Goal: Task Accomplishment & Management: Complete application form

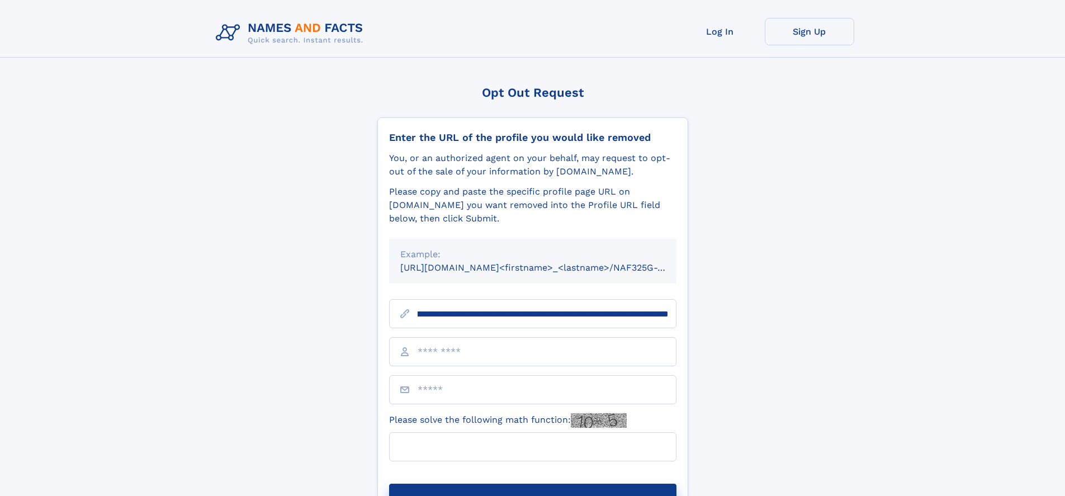
scroll to position [0, 126]
type input "**********"
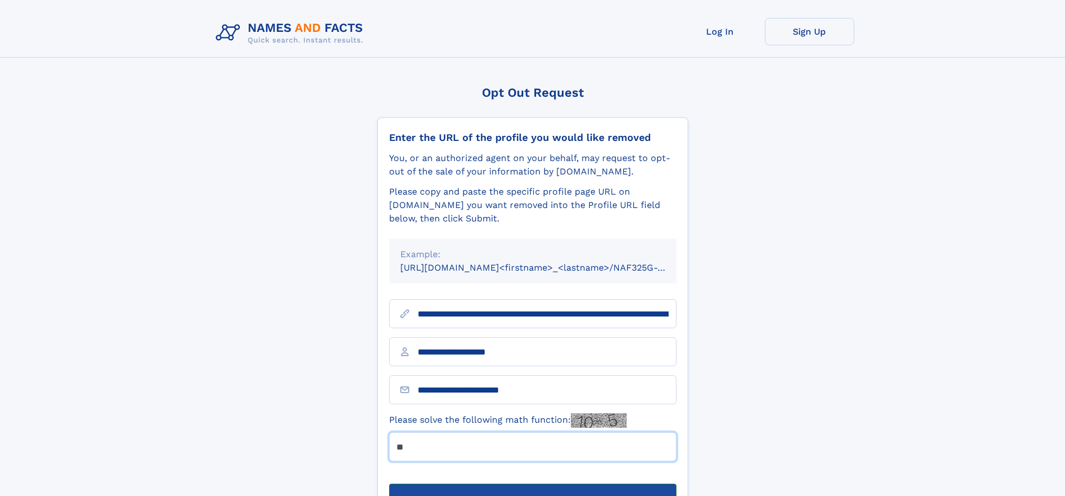
type input "**"
click at [532, 484] on button "Submit Opt Out Request" at bounding box center [532, 502] width 287 height 36
